Goal: Obtain resource: Download file/media

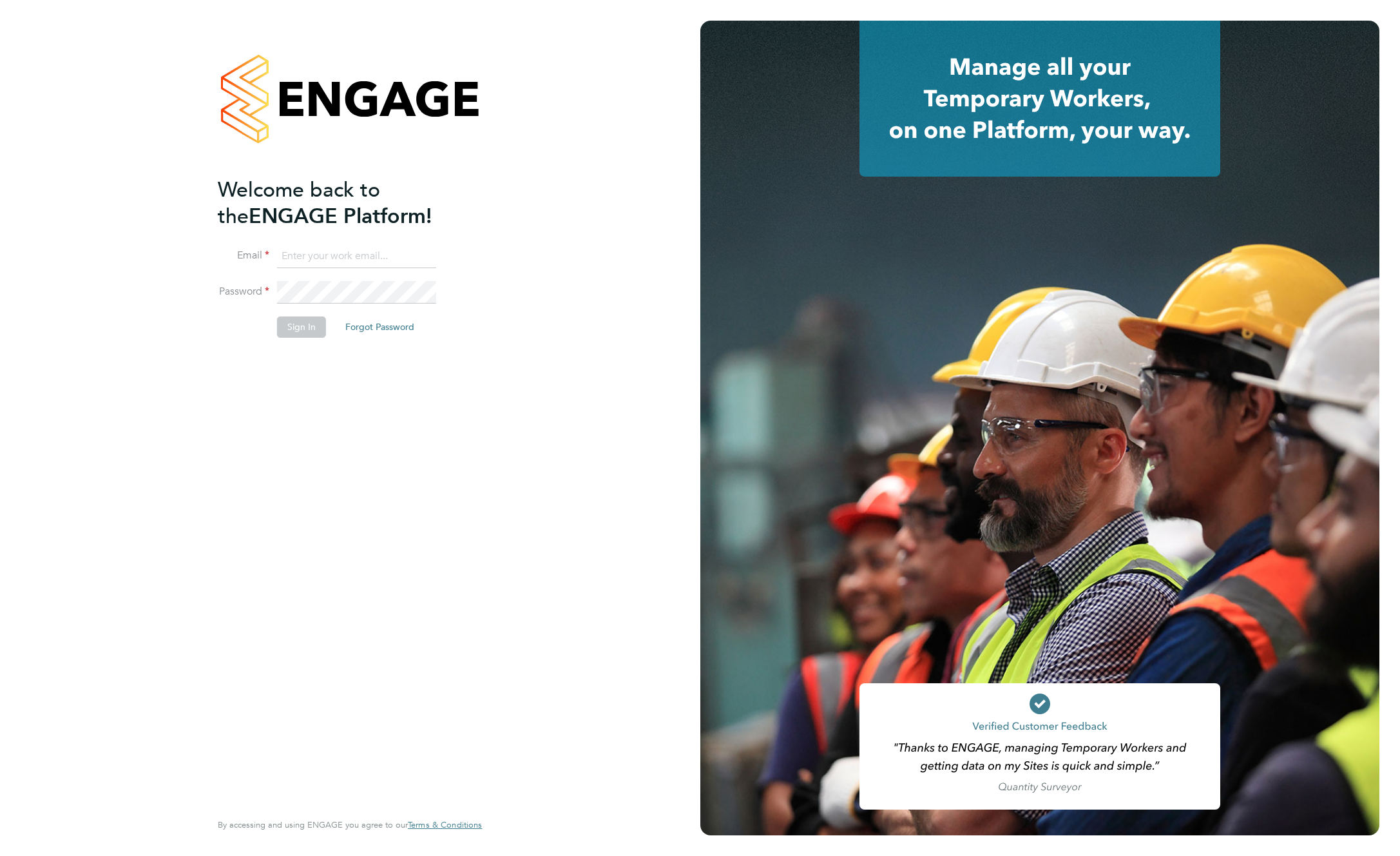
type input "supportuser4@engagetech.com"
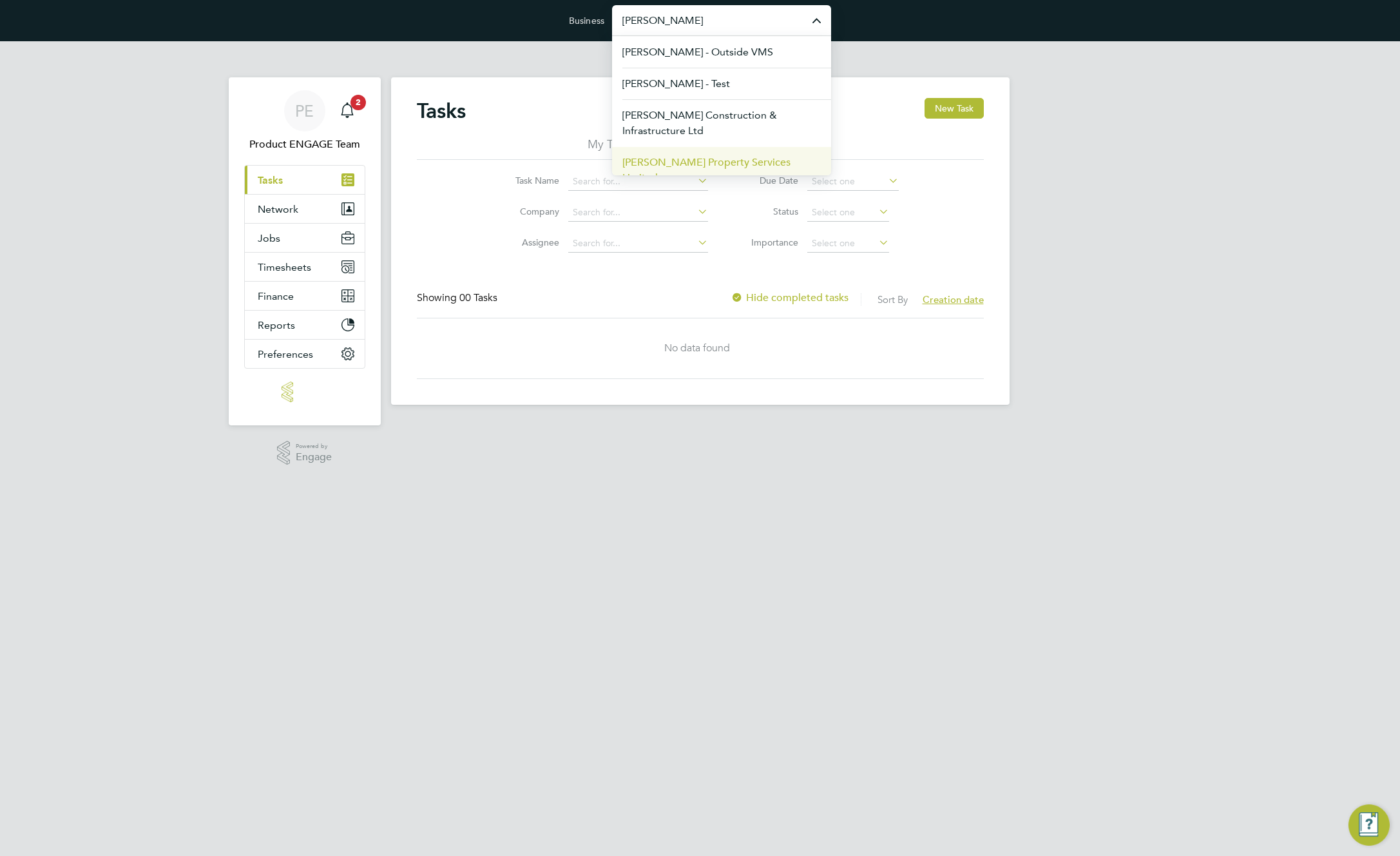
click at [731, 164] on span "[PERSON_NAME] Property Services Limited" at bounding box center [722, 170] width 198 height 31
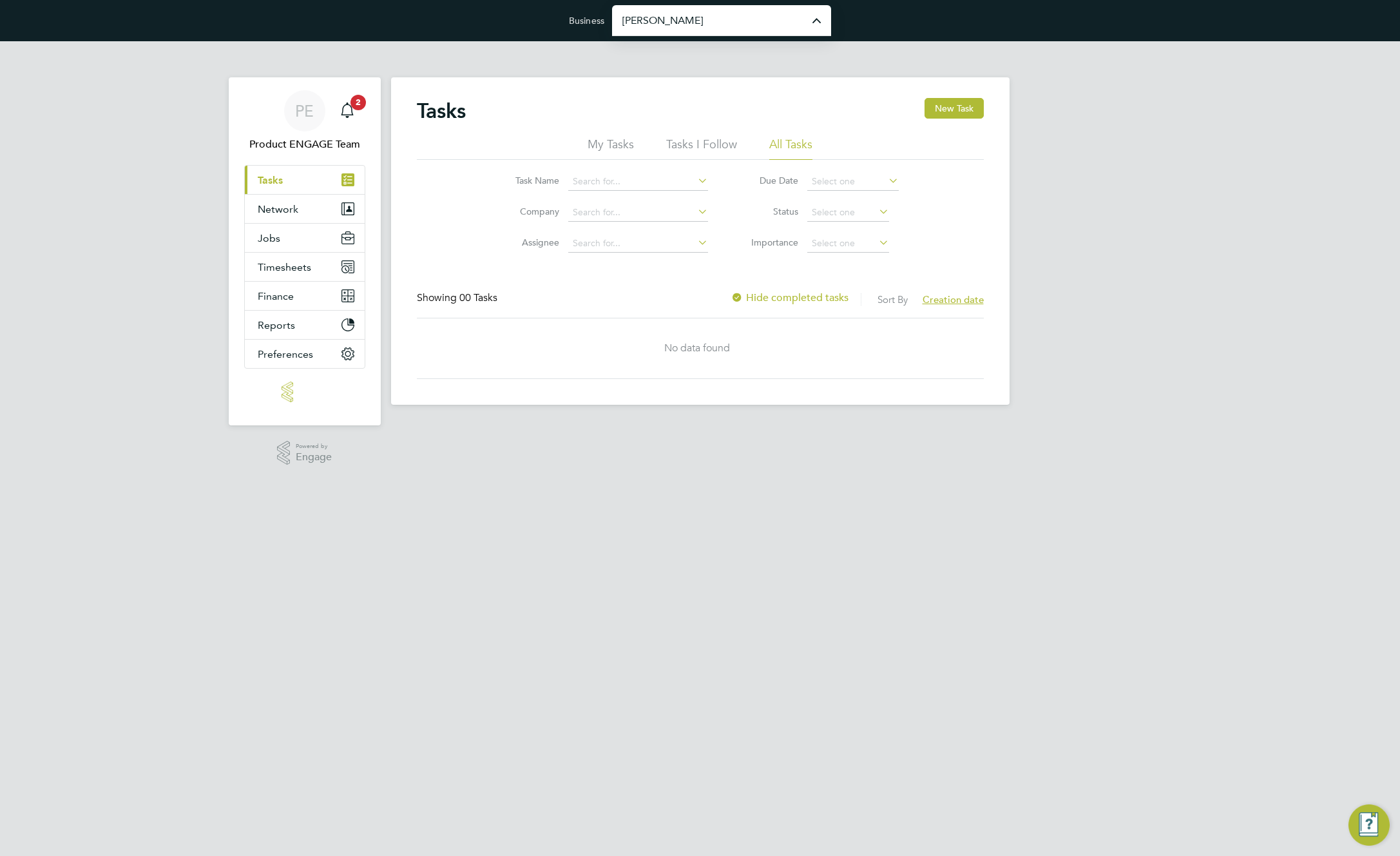
type input "[PERSON_NAME] Property Services Limited"
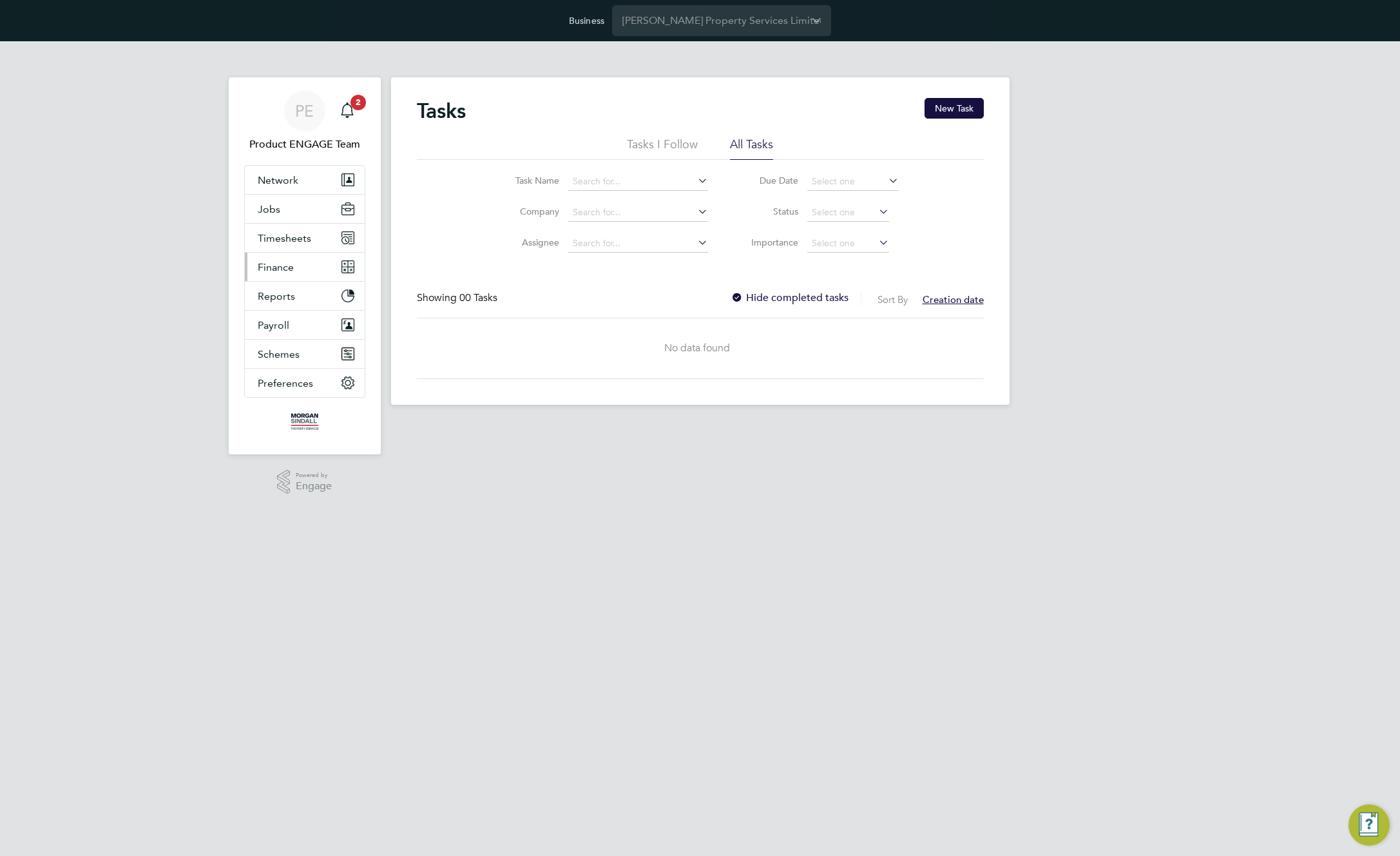
click at [278, 274] on button "Finance" at bounding box center [305, 266] width 120 height 28
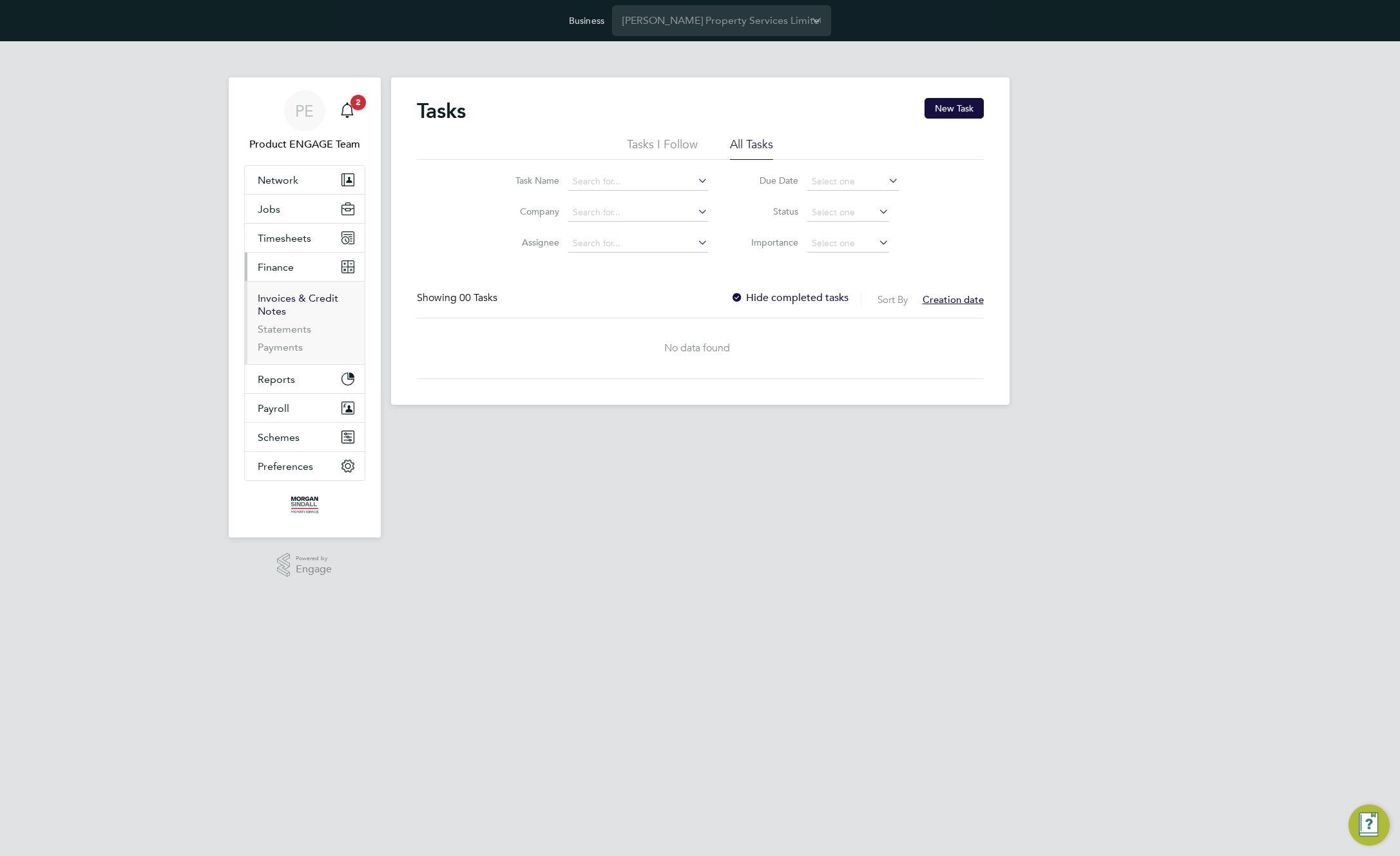
click at [265, 298] on link "Invoices & Credit Notes" at bounding box center [298, 304] width 81 height 25
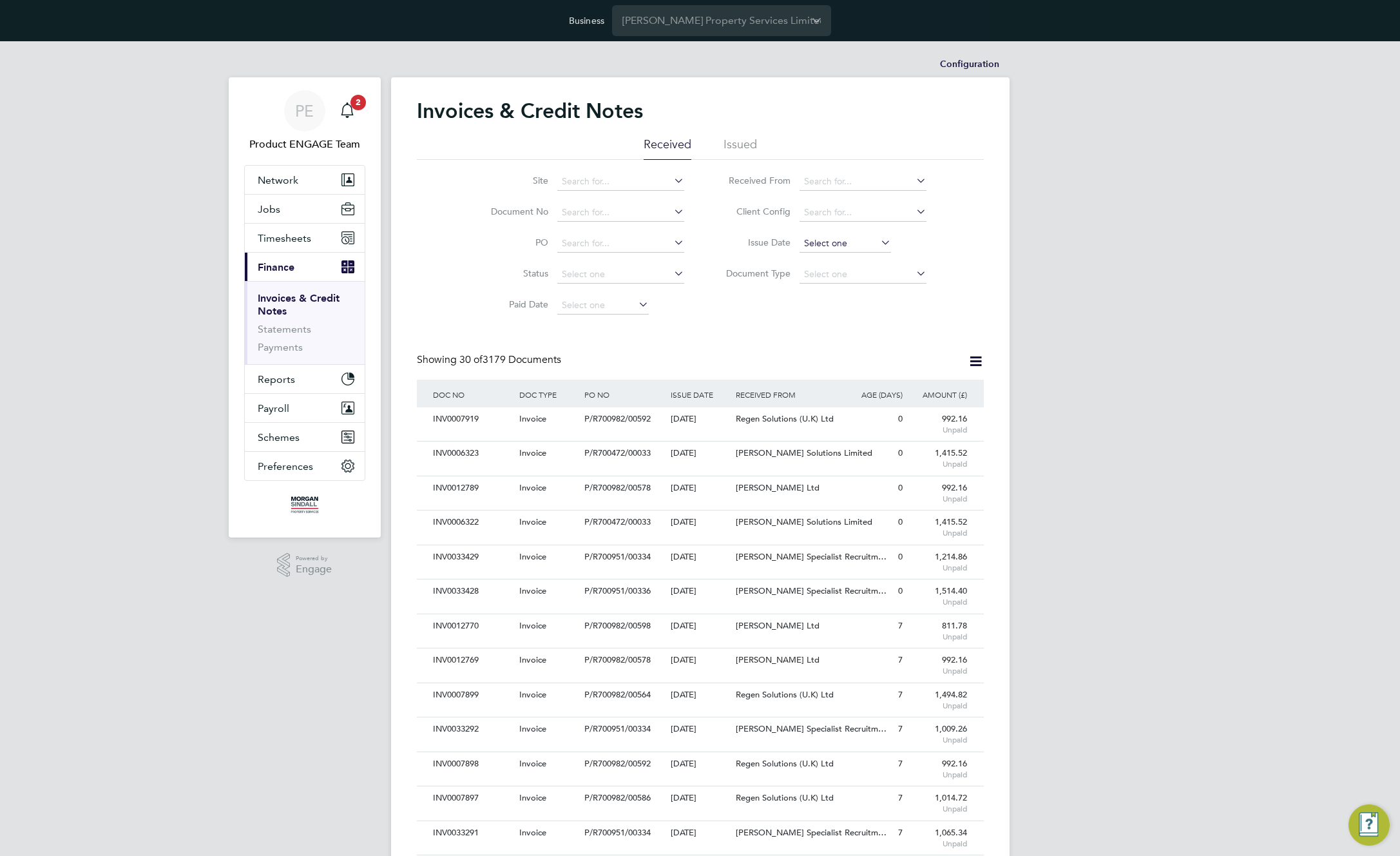
click at [854, 247] on input at bounding box center [845, 243] width 91 height 18
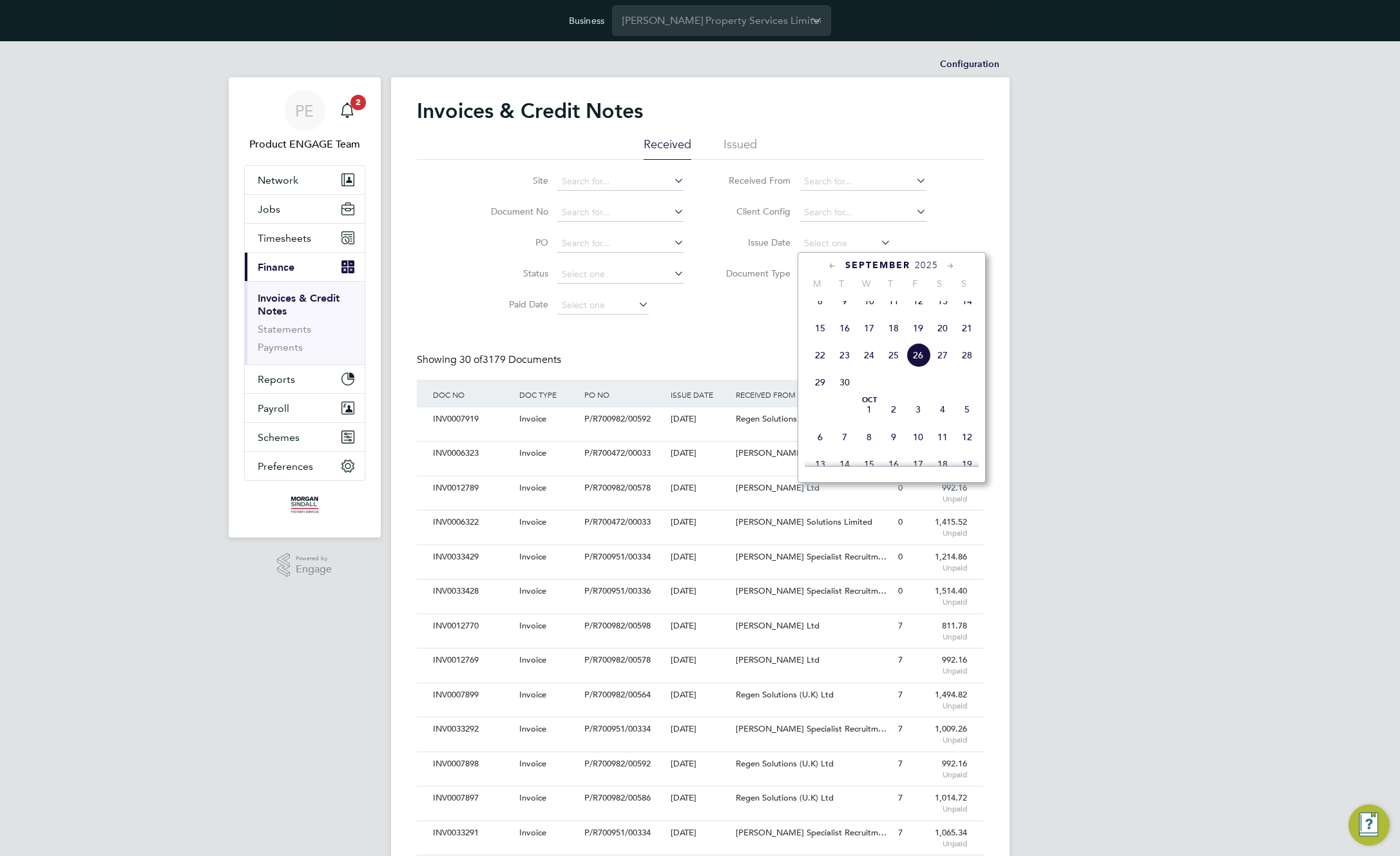
click at [920, 367] on span "26" at bounding box center [918, 355] width 25 height 25
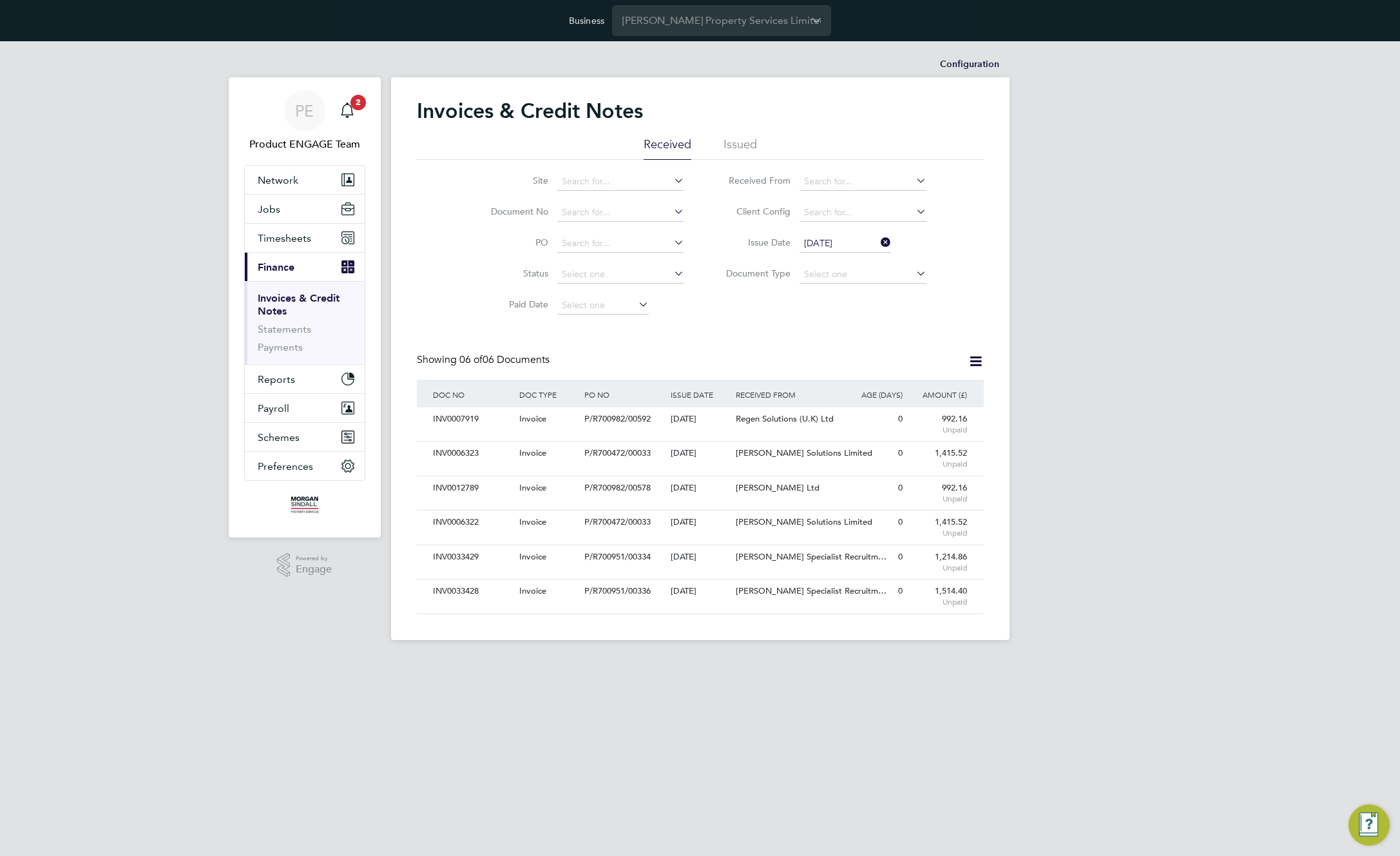
click at [845, 244] on input "[DATE]" at bounding box center [845, 243] width 91 height 18
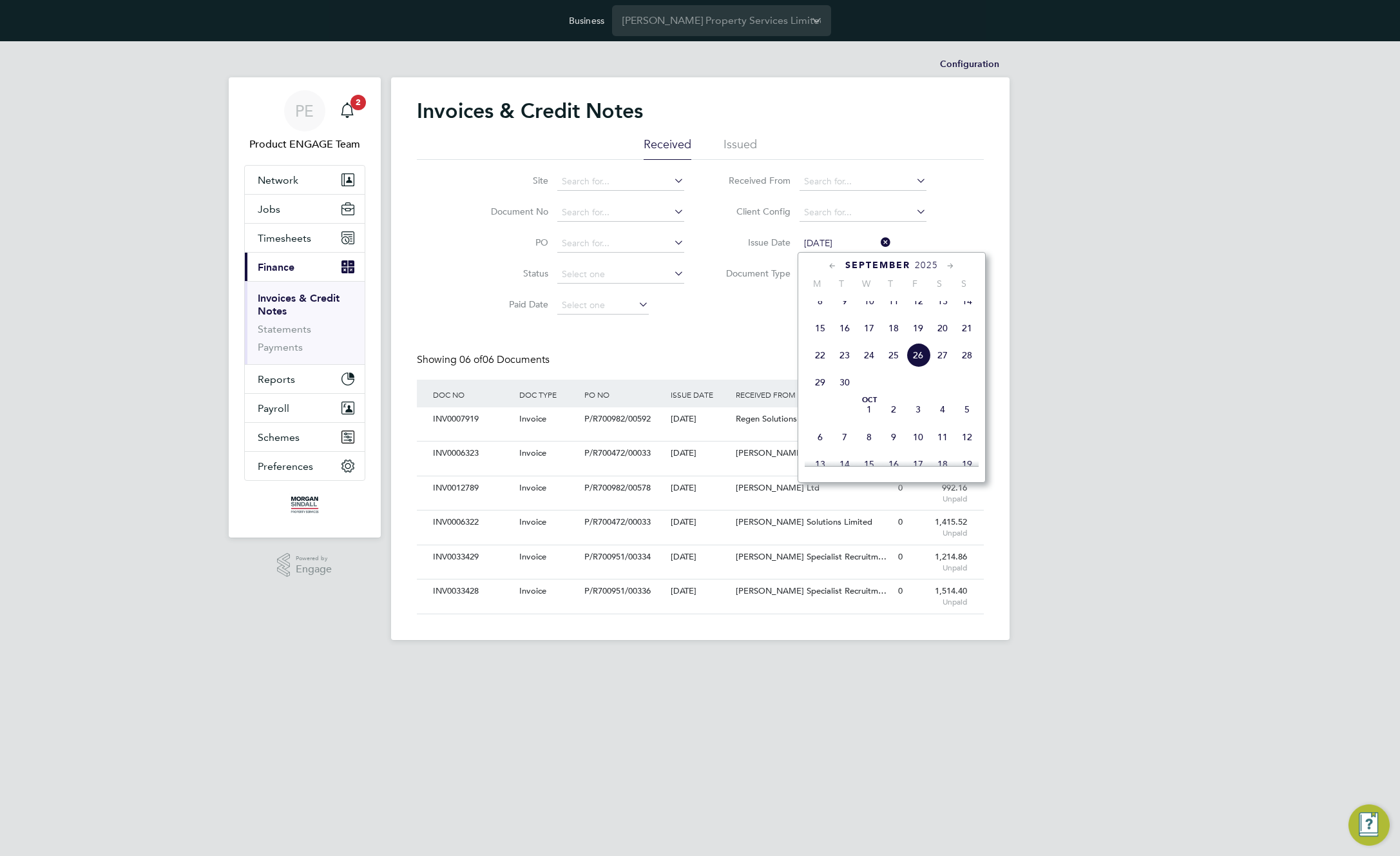
click at [921, 334] on span "19" at bounding box center [918, 328] width 25 height 25
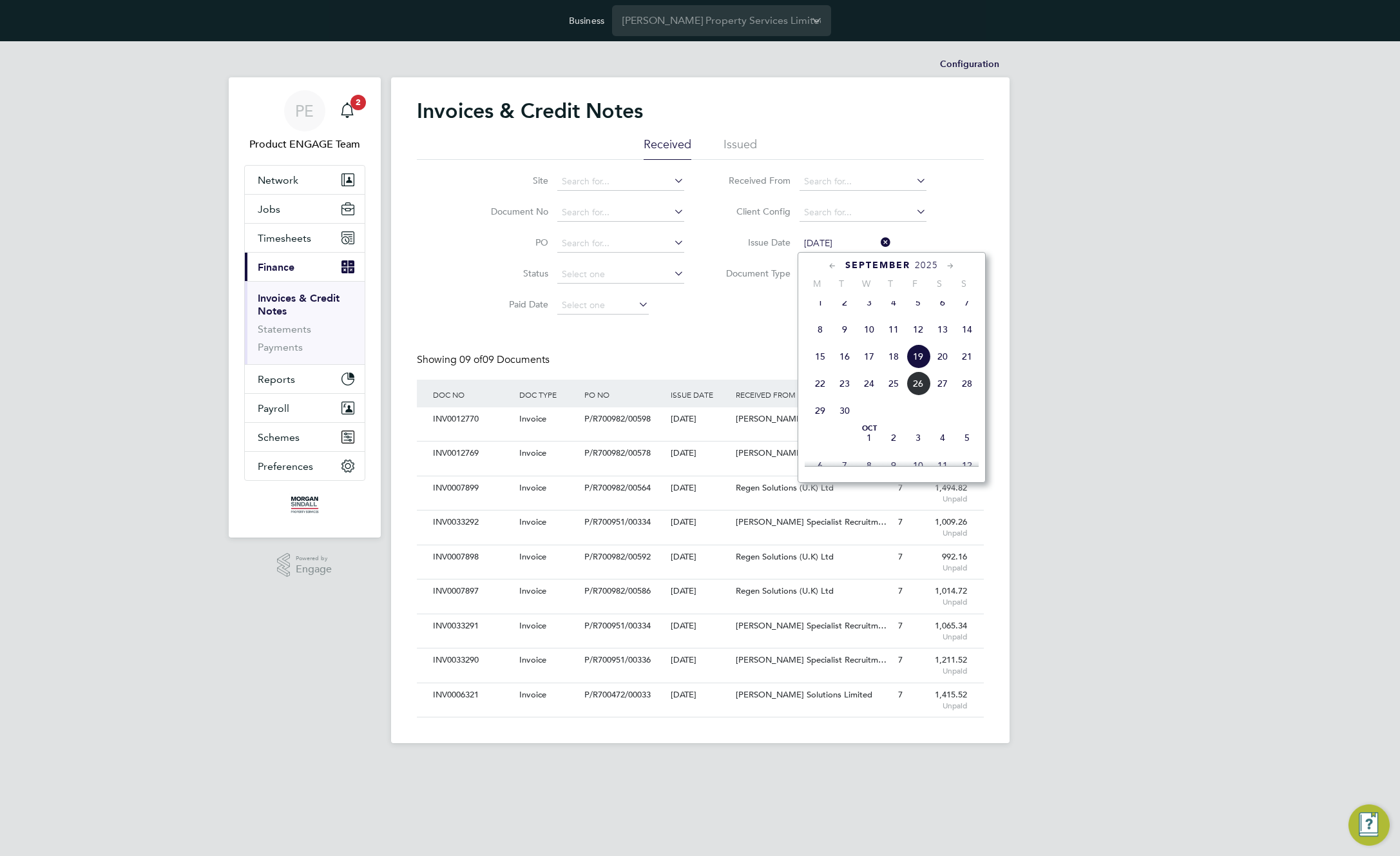
click at [861, 244] on input "[DATE]" at bounding box center [845, 243] width 91 height 18
click at [920, 393] on span "26" at bounding box center [918, 383] width 25 height 25
type input "[DATE]"
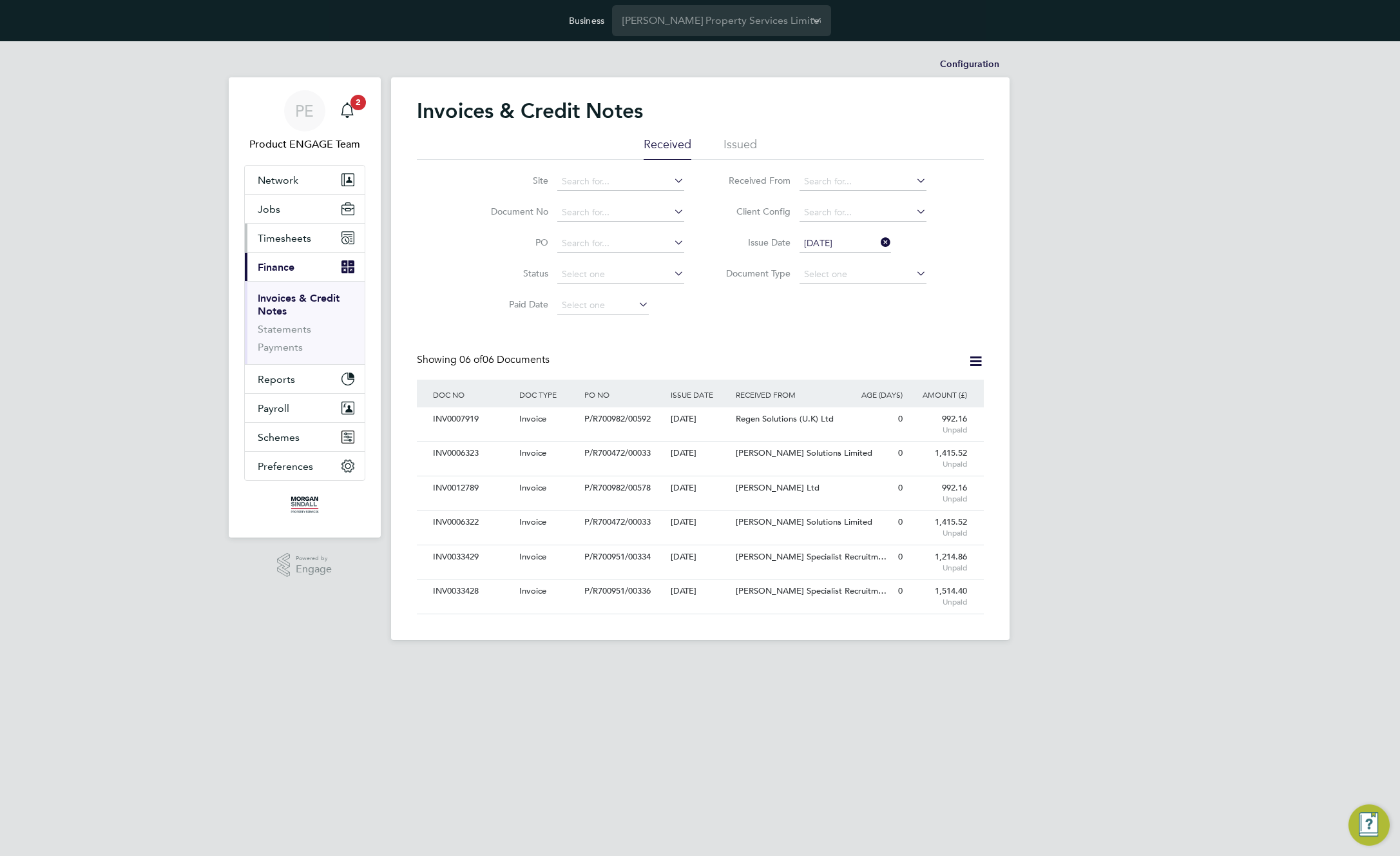
click at [303, 235] on span "Timesheets" at bounding box center [284, 237] width 53 height 12
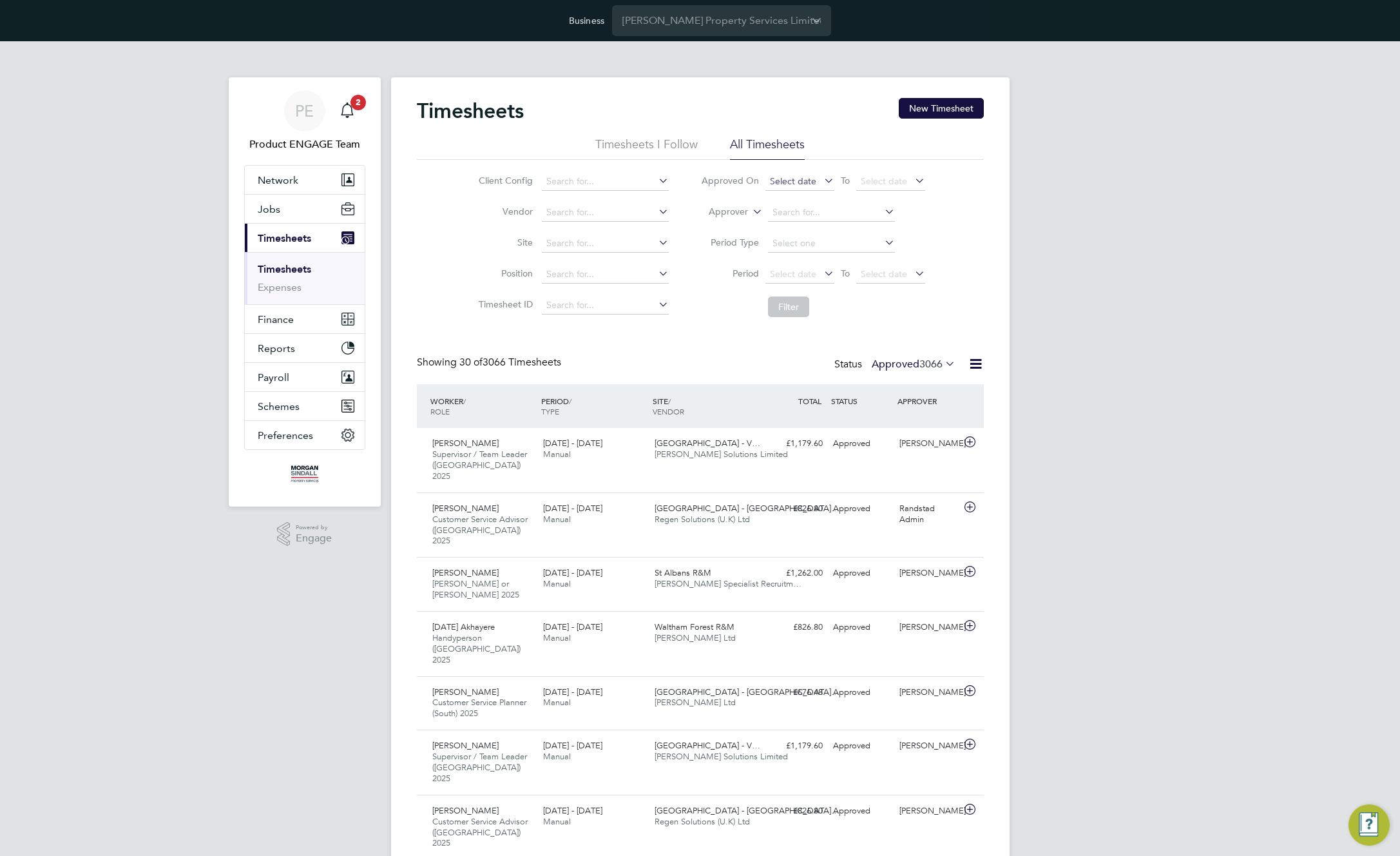
click at [777, 179] on span "Select date" at bounding box center [793, 181] width 46 height 11
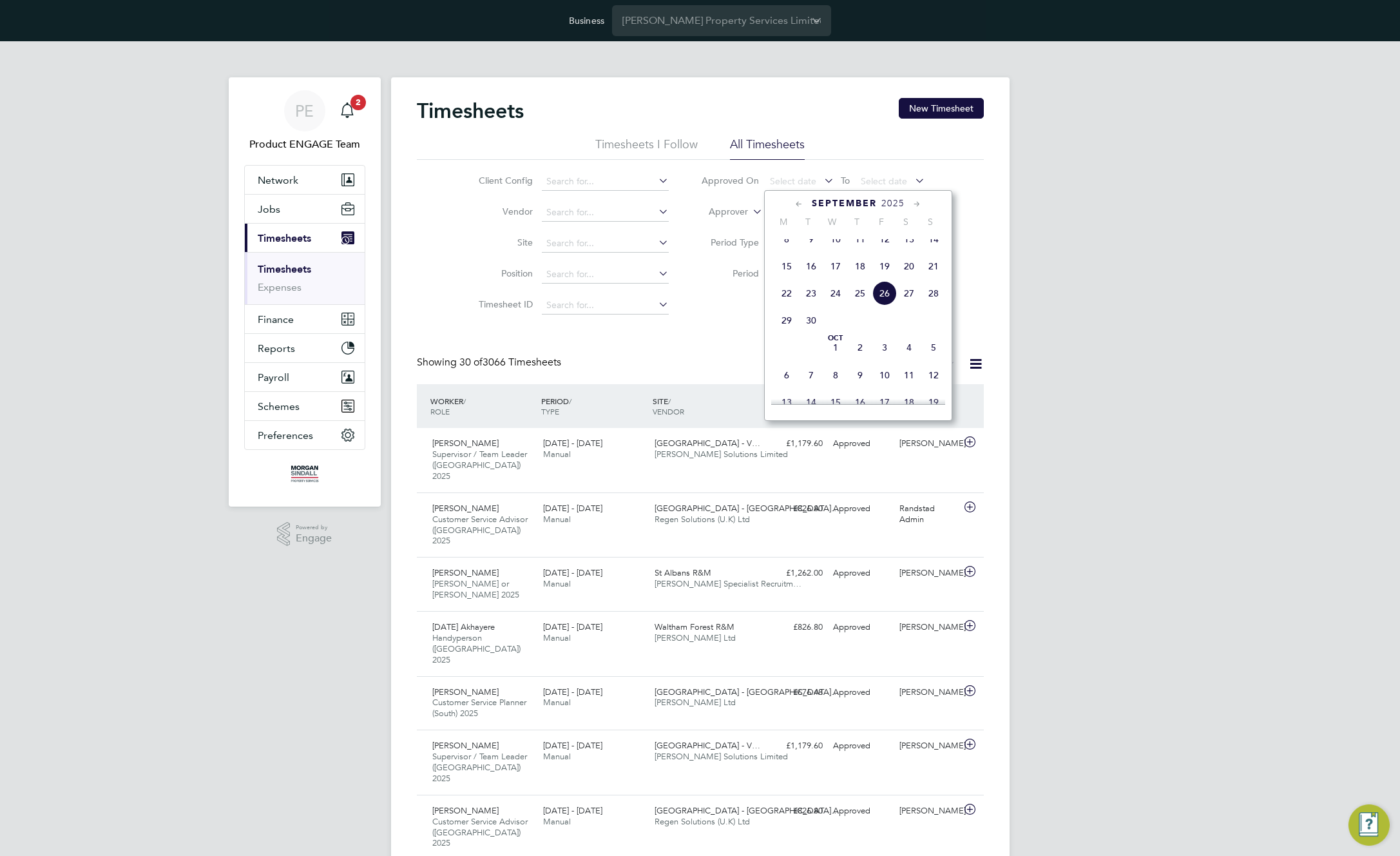
click at [888, 275] on span "19" at bounding box center [884, 266] width 25 height 25
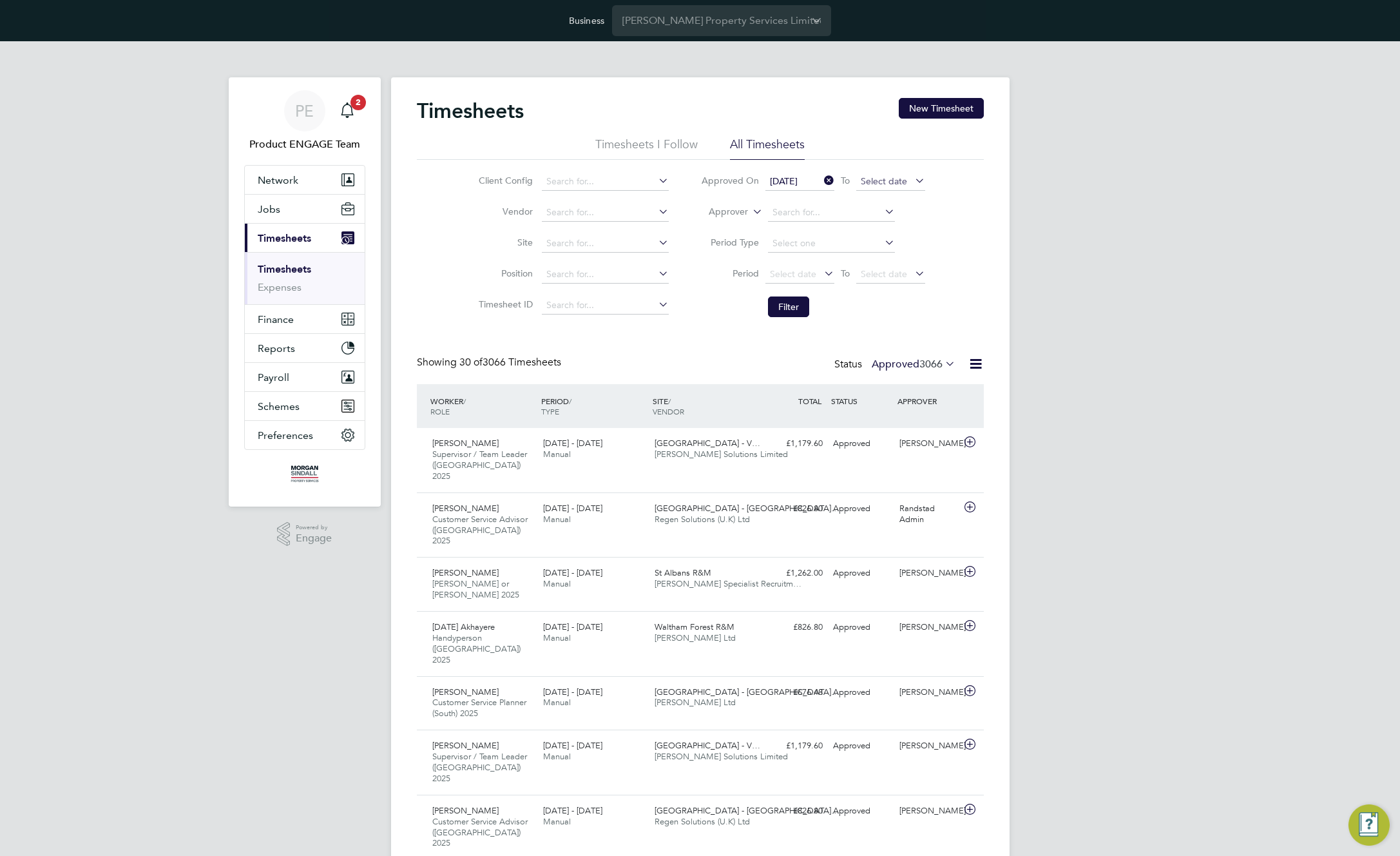
click at [885, 182] on span "Select date" at bounding box center [884, 181] width 46 height 11
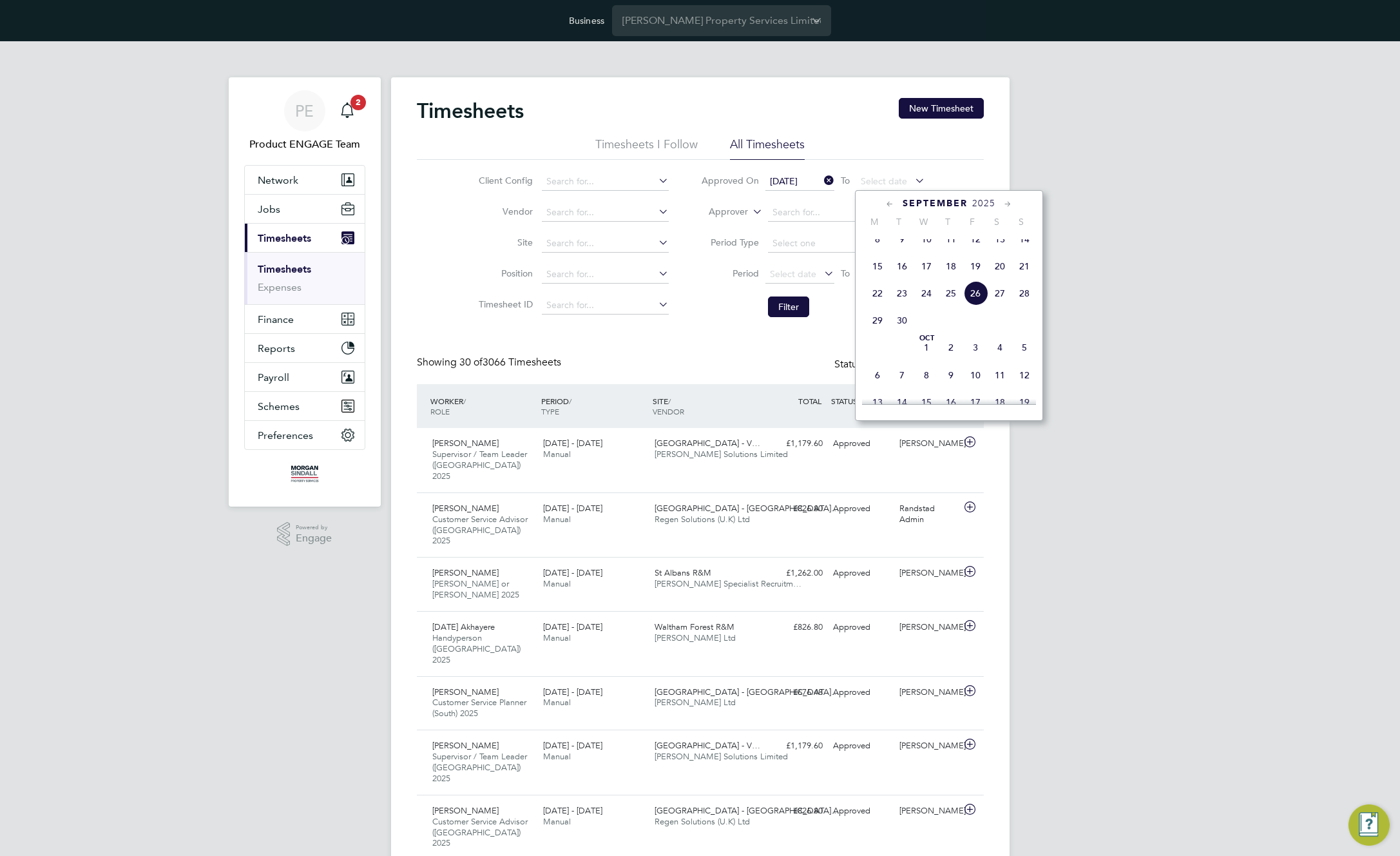
click at [971, 305] on span "26" at bounding box center [976, 293] width 25 height 25
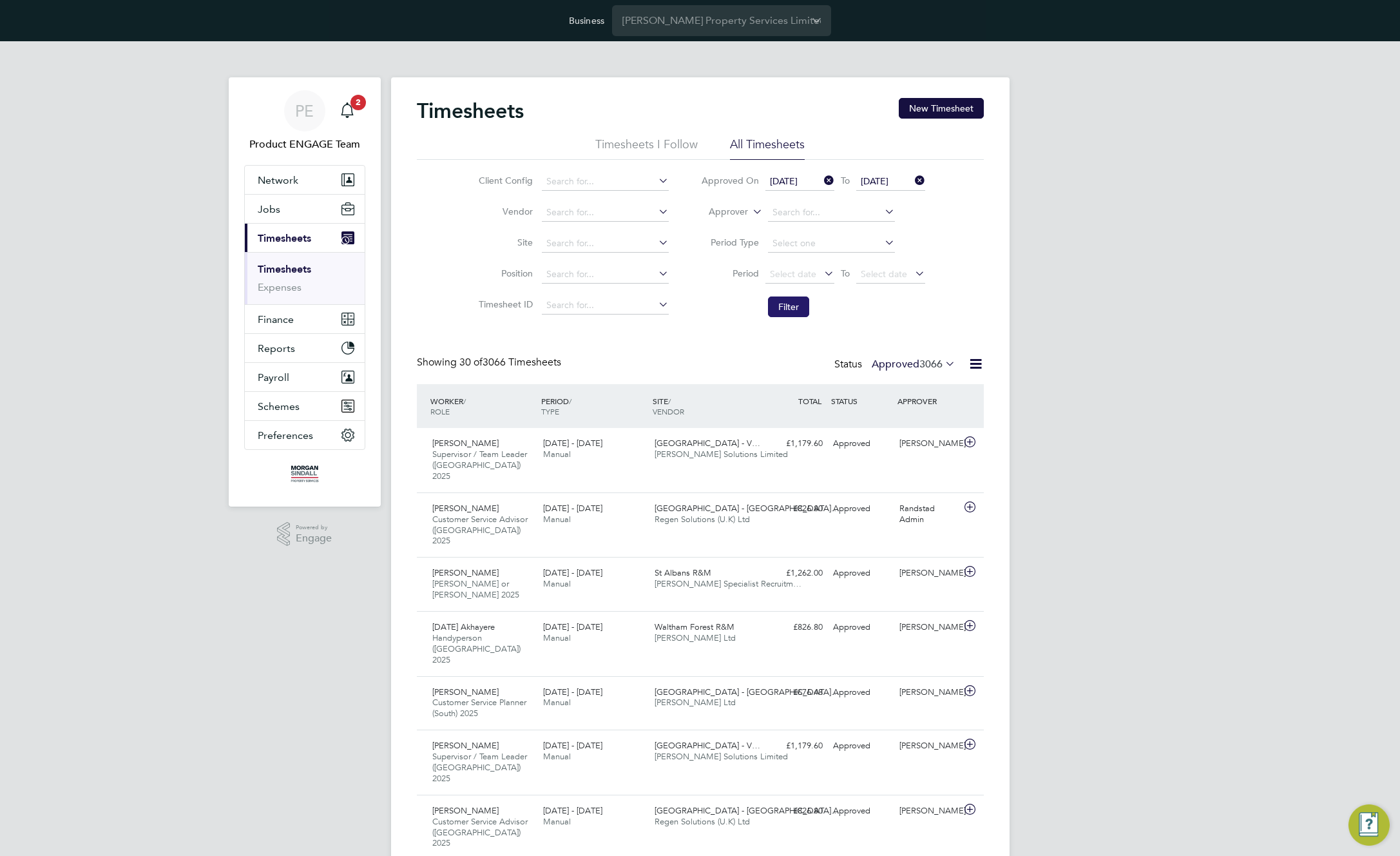
click at [780, 303] on button "Filter" at bounding box center [789, 306] width 41 height 21
click at [978, 359] on icon at bounding box center [976, 364] width 16 height 16
click at [855, 420] on li "Download Timesheets Report" at bounding box center [895, 419] width 171 height 18
